Goal: Task Accomplishment & Management: Use online tool/utility

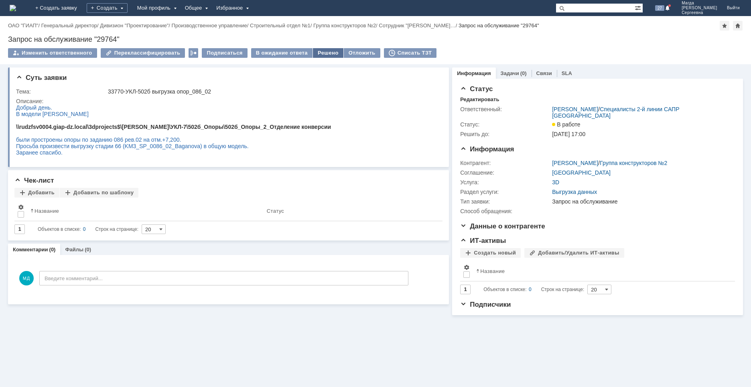
click at [319, 52] on div "Решено" at bounding box center [328, 53] width 31 height 10
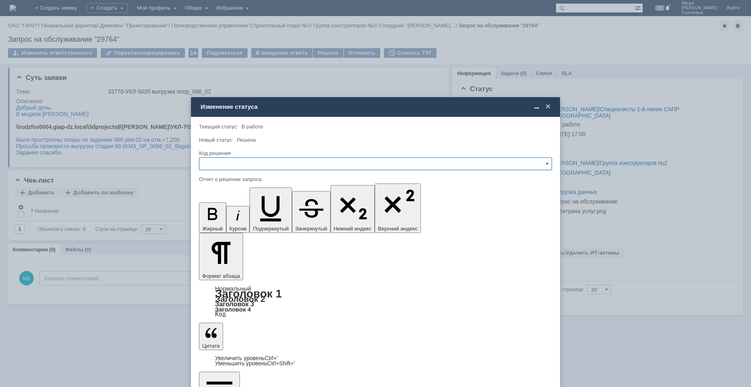
click at [224, 166] on input "text" at bounding box center [375, 163] width 353 height 13
drag, startPoint x: 217, startPoint y: 216, endPoint x: 16, endPoint y: 57, distance: 256.0
click at [217, 216] on span "Решено" at bounding box center [375, 218] width 343 height 6
type input "Решено"
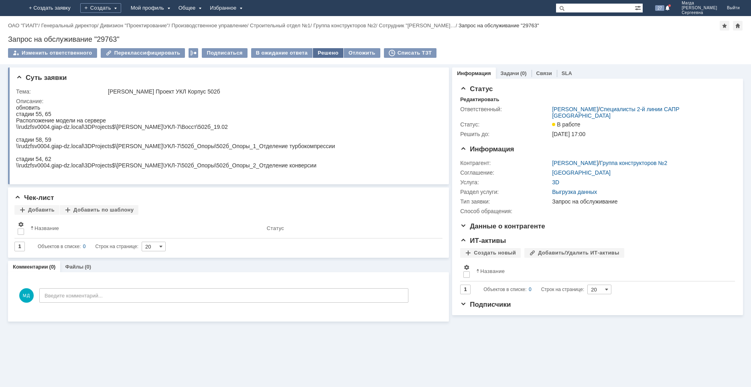
click at [319, 53] on div "Решено" at bounding box center [328, 53] width 31 height 10
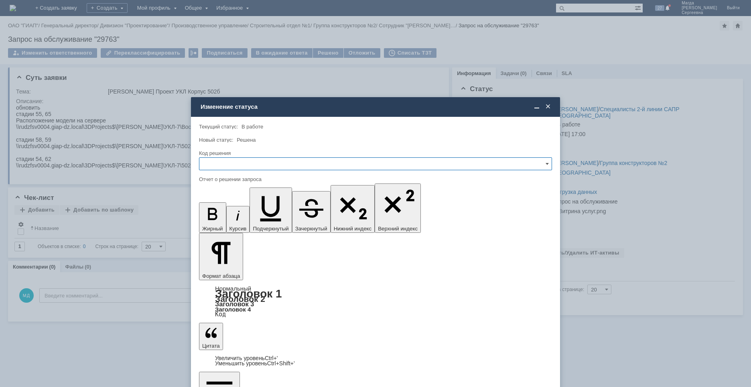
click at [263, 165] on input "text" at bounding box center [375, 163] width 353 height 13
click at [207, 218] on span "Решено" at bounding box center [375, 218] width 343 height 6
type input "Решено"
